Goal: Task Accomplishment & Management: Use online tool/utility

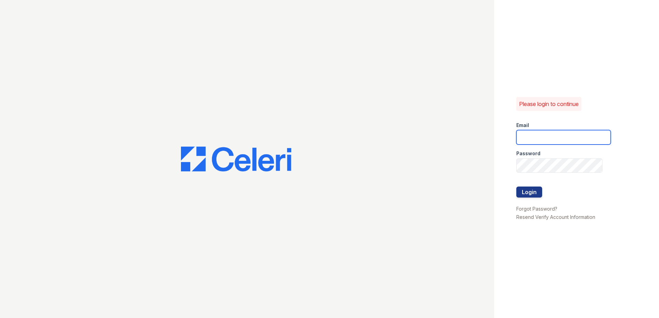
click at [530, 132] on input "email" at bounding box center [563, 137] width 94 height 14
type input "arriveodentonsouth@trinity-pm.com"
click at [528, 194] on button "Login" at bounding box center [529, 192] width 26 height 11
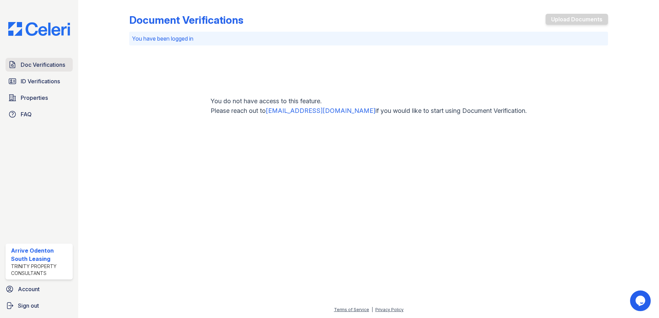
click at [35, 63] on span "Doc Verifications" at bounding box center [43, 65] width 44 height 8
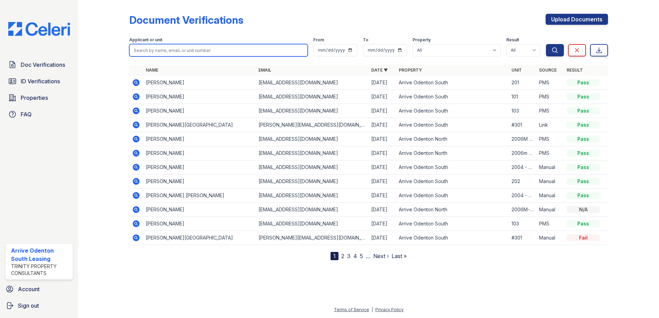
click at [172, 52] on input "search" at bounding box center [218, 50] width 178 height 12
type input "archibold"
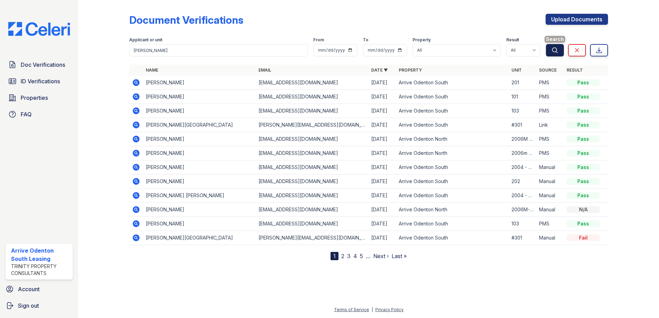
click at [555, 48] on icon "submit" at bounding box center [554, 50] width 7 height 7
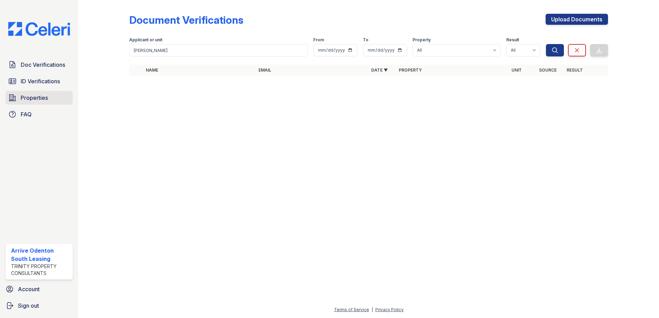
click at [33, 98] on span "Properties" at bounding box center [34, 98] width 27 height 8
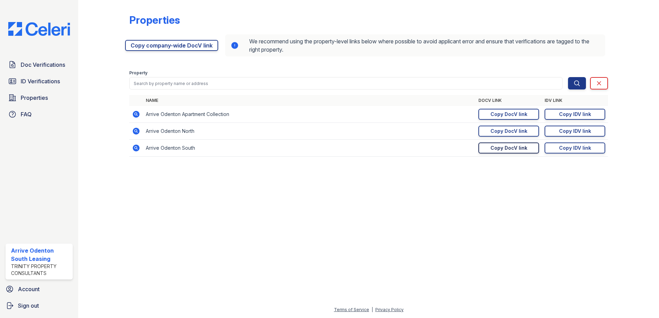
click at [504, 149] on div "Copy DocV link" at bounding box center [508, 148] width 37 height 7
click at [573, 148] on div "Copy IDV link" at bounding box center [575, 148] width 32 height 7
click at [34, 65] on span "Doc Verifications" at bounding box center [43, 65] width 44 height 8
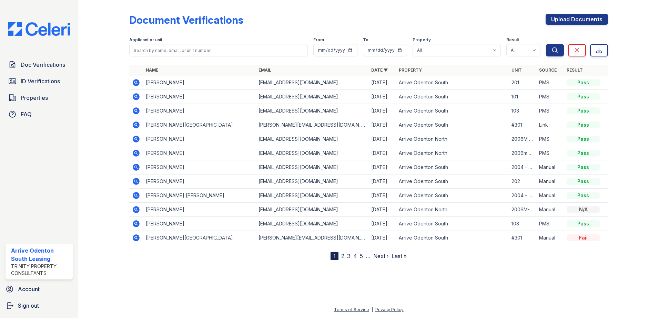
click at [342, 256] on link "2" at bounding box center [342, 256] width 3 height 7
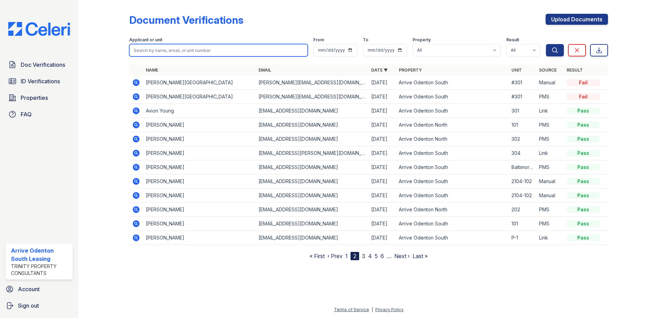
click at [144, 47] on input "search" at bounding box center [218, 50] width 178 height 12
drag, startPoint x: 165, startPoint y: 50, endPoint x: 100, endPoint y: 53, distance: 65.8
click at [100, 53] on div "Document Verifications Upload Documents Filter Applicant or unit brent matthew …" at bounding box center [368, 135] width 558 height 271
type input "matthew brent"
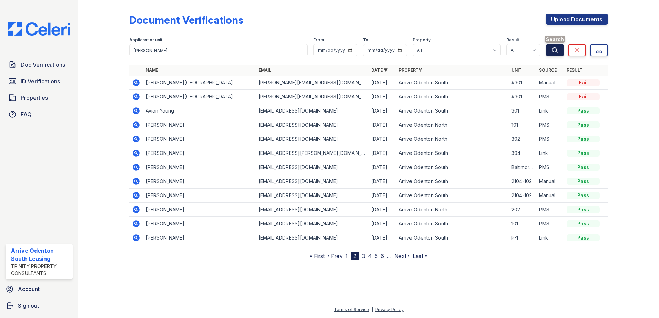
click at [555, 50] on icon "submit" at bounding box center [554, 50] width 7 height 7
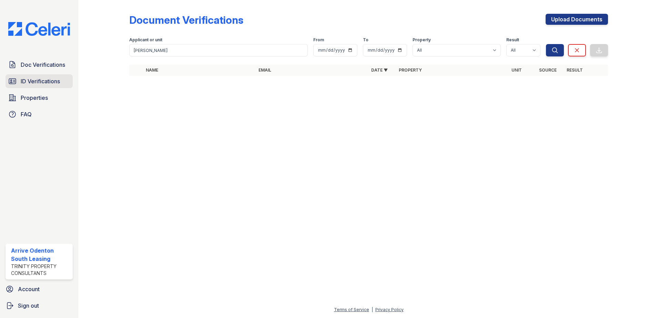
click at [38, 80] on span "ID Verifications" at bounding box center [40, 81] width 39 height 8
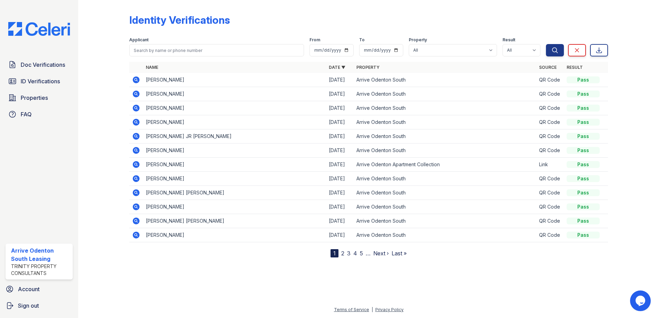
click at [145, 43] on div "Applicant" at bounding box center [216, 40] width 175 height 7
click at [146, 48] on input "search" at bounding box center [216, 50] width 175 height 12
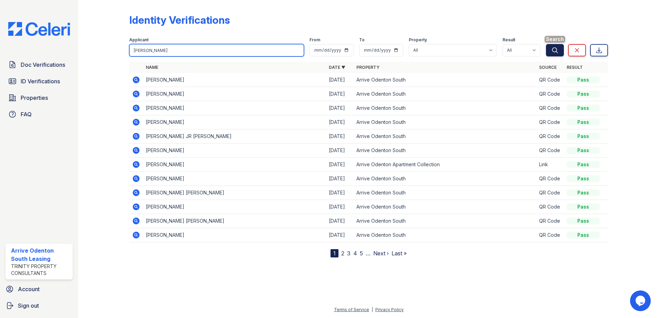
type input "madison hayes"
click at [550, 49] on button "Search" at bounding box center [555, 50] width 18 height 12
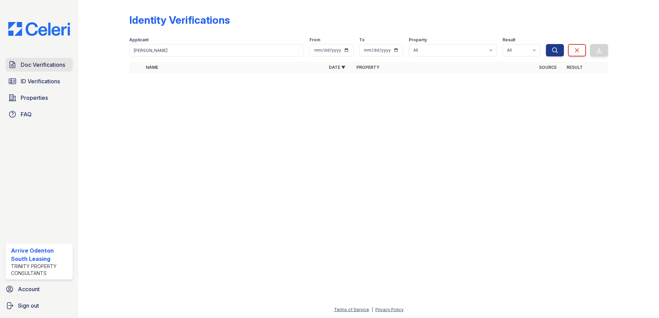
click at [36, 63] on span "Doc Verifications" at bounding box center [43, 65] width 44 height 8
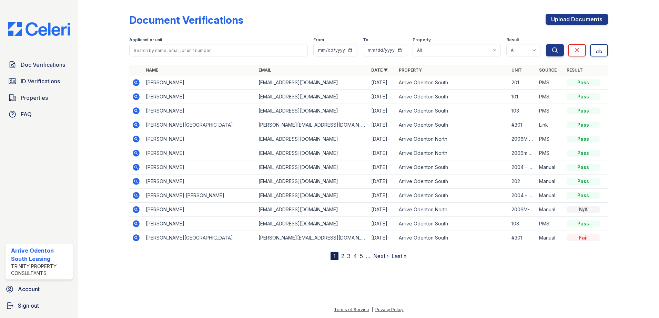
click at [136, 83] on icon at bounding box center [136, 82] width 2 height 2
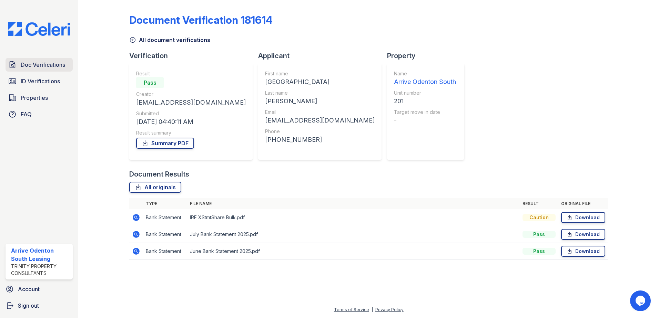
click at [37, 64] on span "Doc Verifications" at bounding box center [43, 65] width 44 height 8
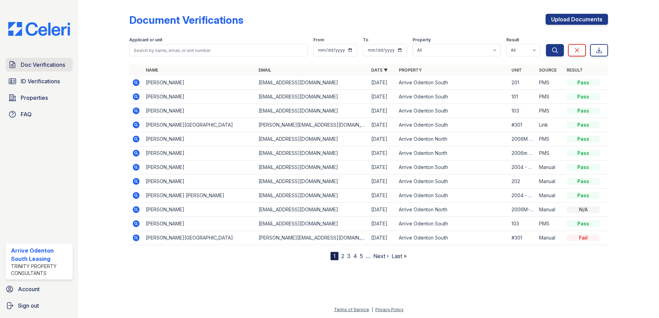
click at [45, 67] on span "Doc Verifications" at bounding box center [43, 65] width 44 height 8
click at [43, 65] on span "Doc Verifications" at bounding box center [43, 65] width 44 height 8
click at [40, 62] on span "Doc Verifications" at bounding box center [43, 65] width 44 height 8
click at [39, 85] on span "ID Verifications" at bounding box center [40, 81] width 39 height 8
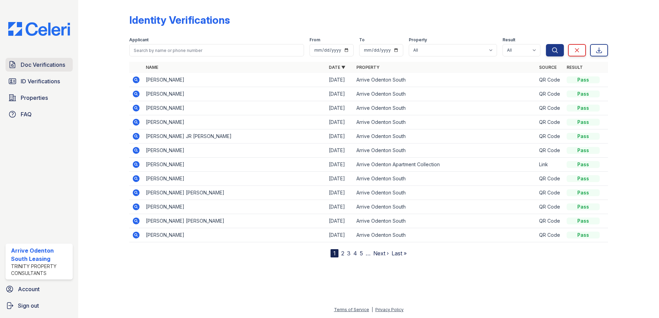
click at [43, 66] on span "Doc Verifications" at bounding box center [43, 65] width 44 height 8
